Goal: Book appointment/travel/reservation

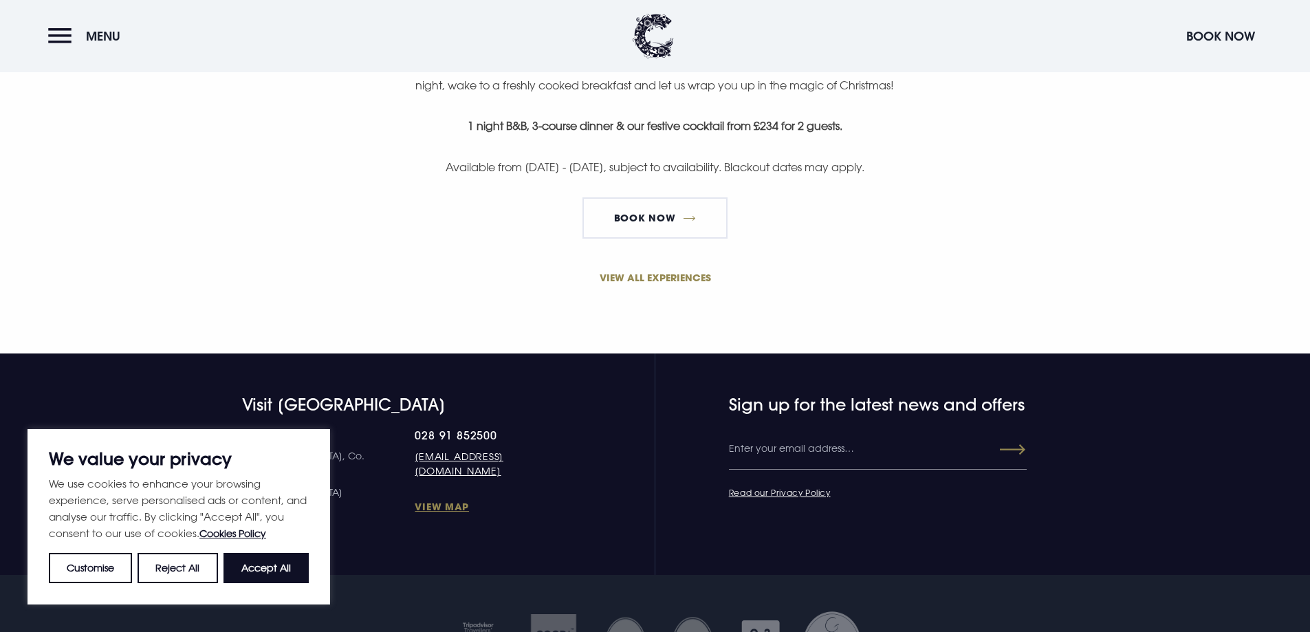
scroll to position [979, 0]
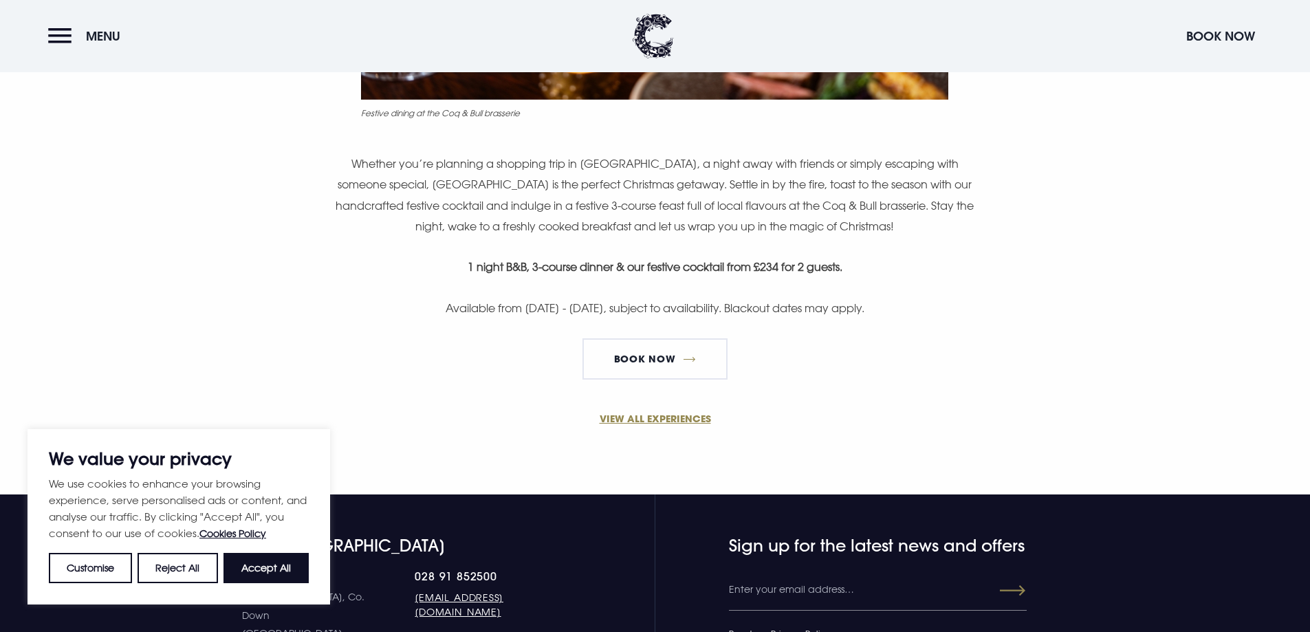
click at [257, 564] on button "Accept All" at bounding box center [265, 568] width 85 height 30
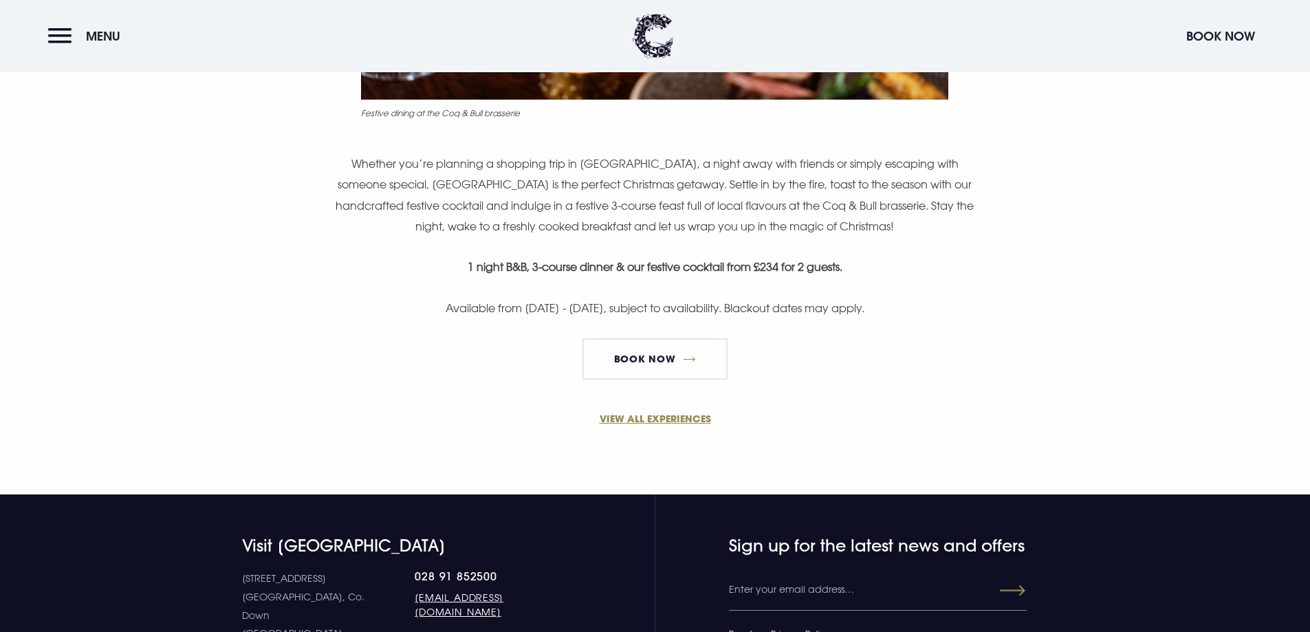
checkbox input "true"
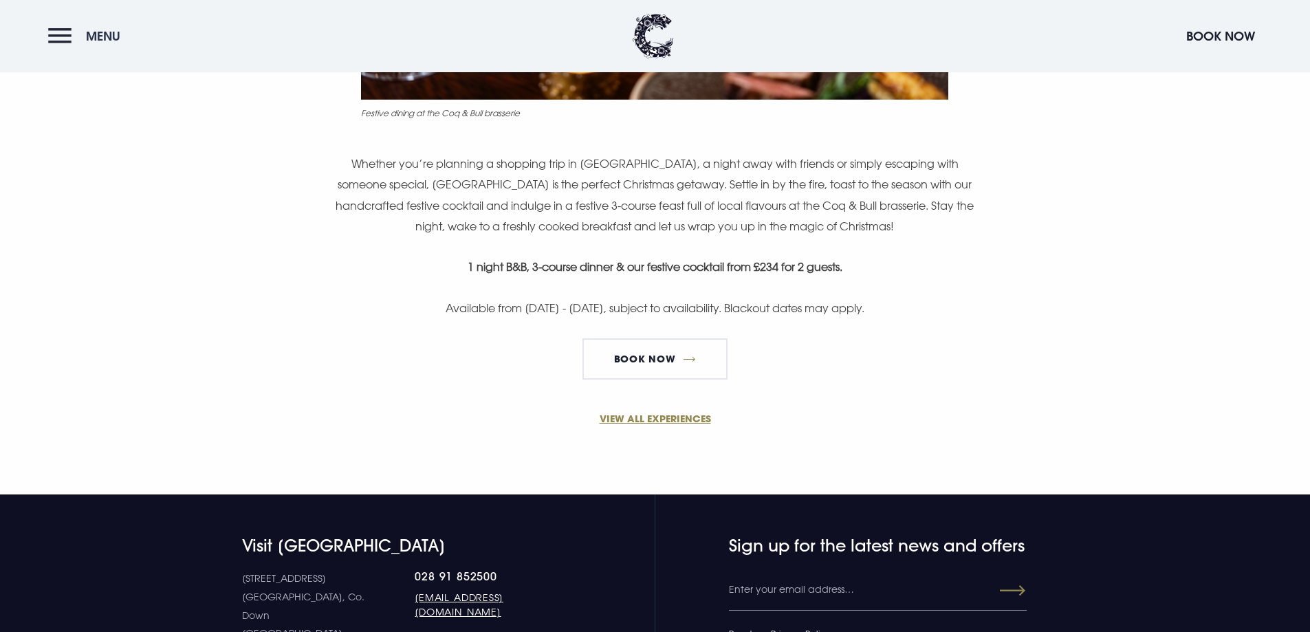
click at [65, 46] on button "Menu" at bounding box center [87, 36] width 79 height 30
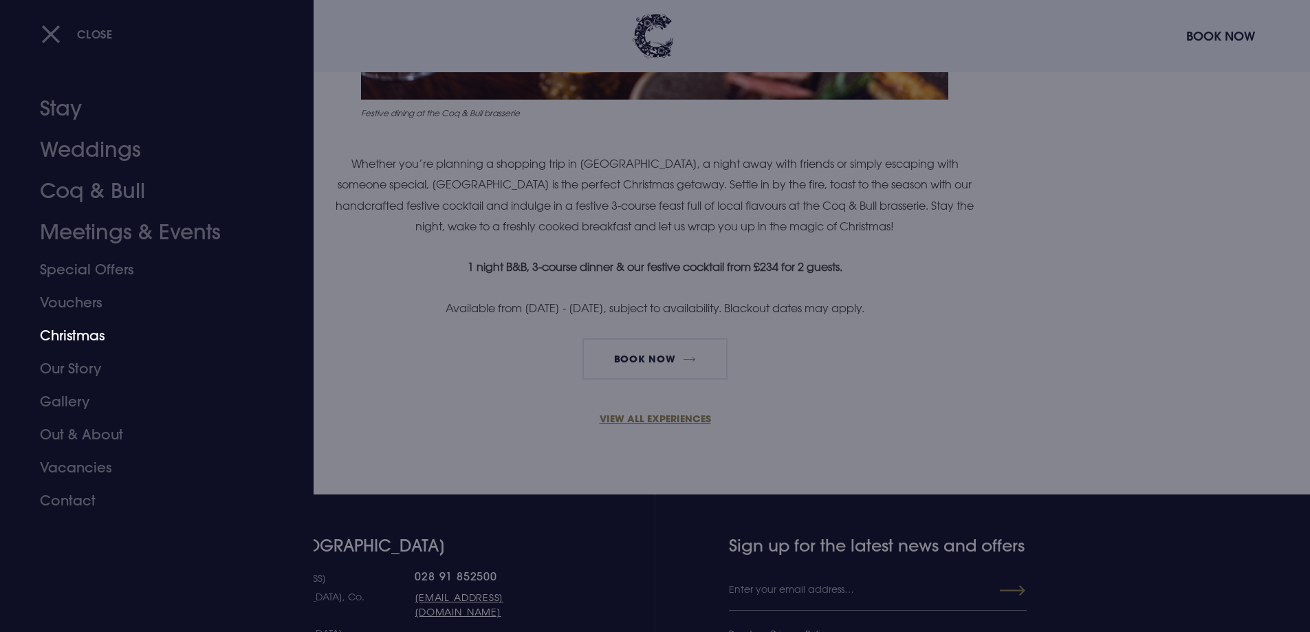
click at [98, 342] on link "Christmas" at bounding box center [148, 335] width 217 height 33
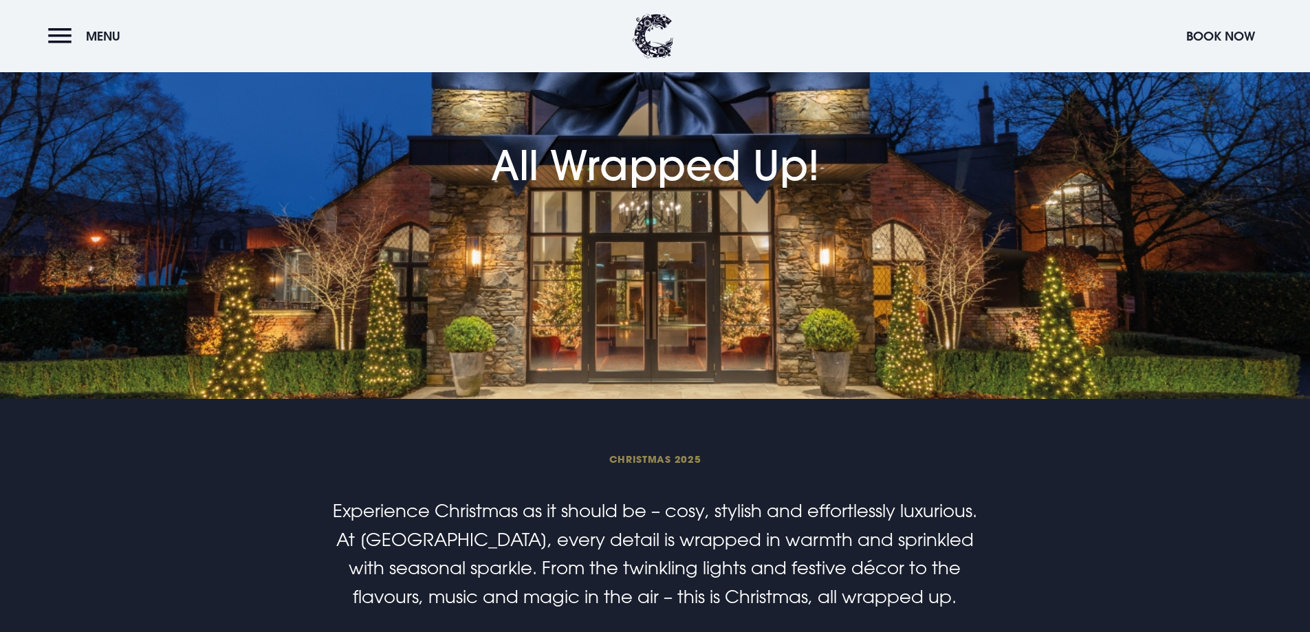
scroll to position [137, 0]
